Goal: Task Accomplishment & Management: Complete application form

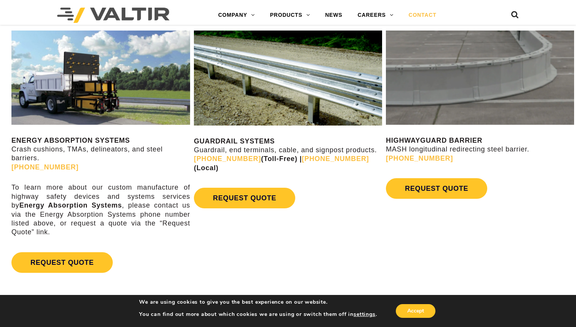
scroll to position [380, 0]
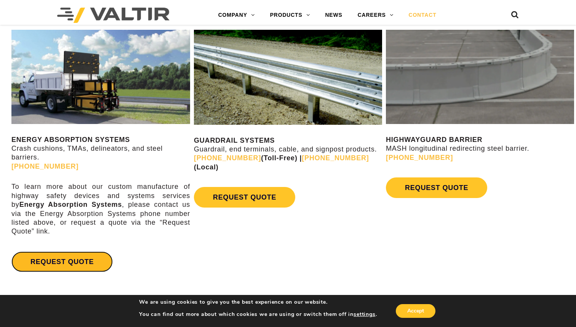
click at [48, 259] on link "REQUEST QUOTE" at bounding box center [61, 261] width 101 height 21
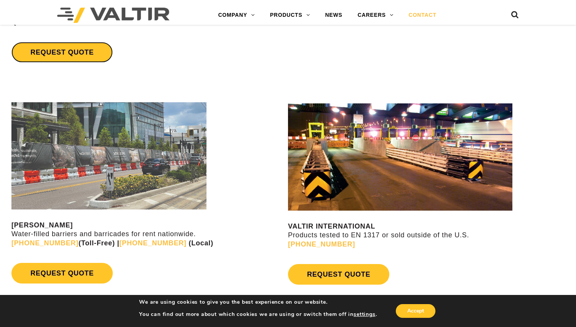
scroll to position [592, 0]
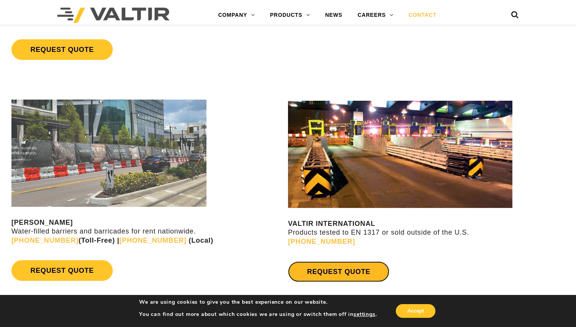
click at [339, 274] on link "REQUEST QUOTE" at bounding box center [338, 271] width 101 height 21
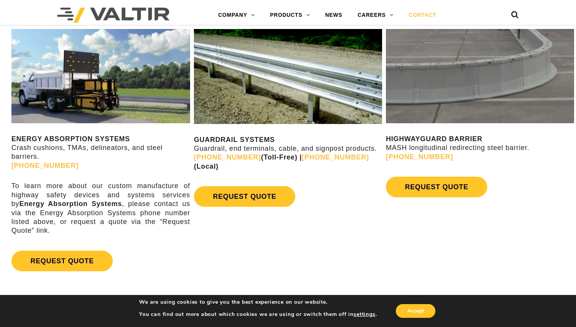
scroll to position [394, 0]
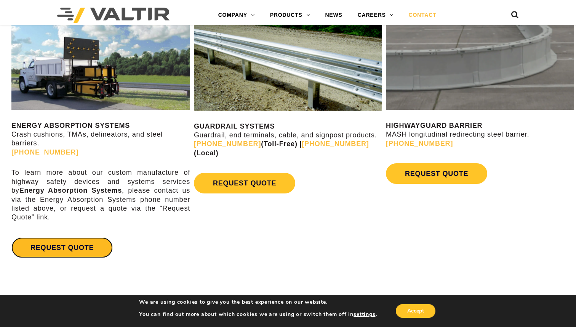
click at [62, 245] on link "REQUEST QUOTE" at bounding box center [61, 247] width 101 height 21
